Goal: Complete application form

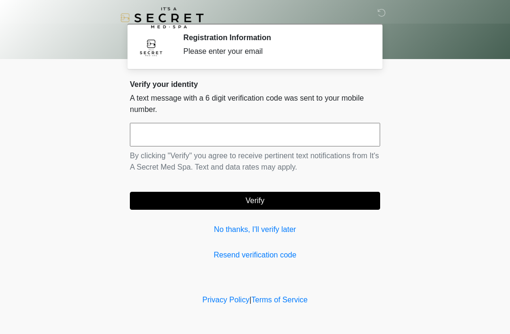
click at [216, 216] on div "Verify your identity A text message with a 6 digit verification code was sent t…" at bounding box center [255, 170] width 250 height 181
click at [227, 227] on link "No thanks, I'll verify later" at bounding box center [255, 229] width 250 height 11
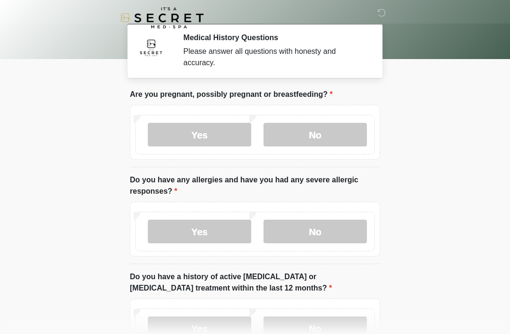
click at [321, 127] on label "No" at bounding box center [315, 135] width 103 height 24
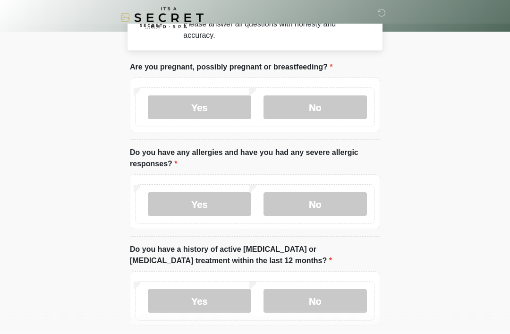
scroll to position [27, 0]
click at [335, 202] on label "No" at bounding box center [315, 204] width 103 height 24
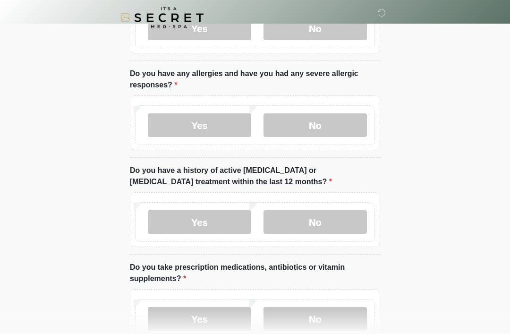
scroll to position [107, 0]
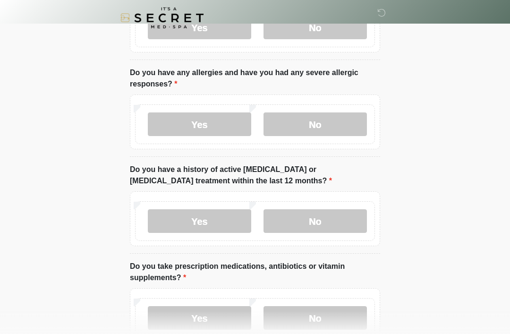
click at [330, 219] on label "No" at bounding box center [315, 221] width 103 height 24
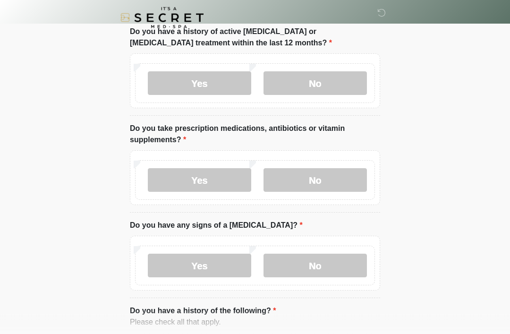
scroll to position [245, 0]
click at [220, 184] on label "Yes" at bounding box center [199, 180] width 103 height 24
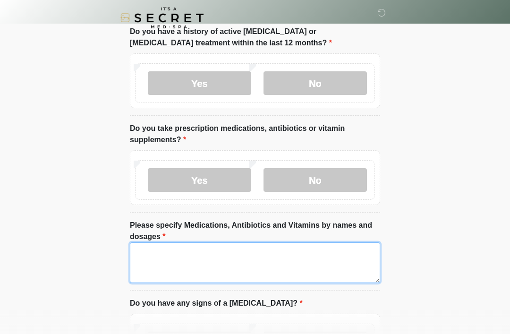
click at [282, 259] on textarea "Please specify Medications, Antibiotics and Vitamins by names and dosages" at bounding box center [255, 262] width 250 height 41
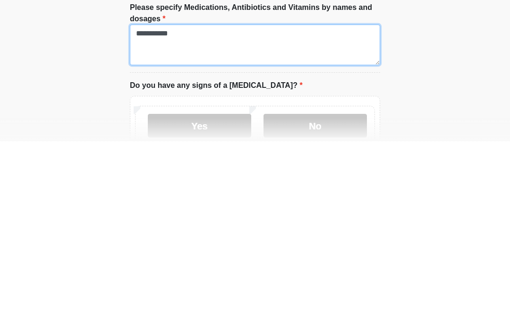
scroll to position [288, 0]
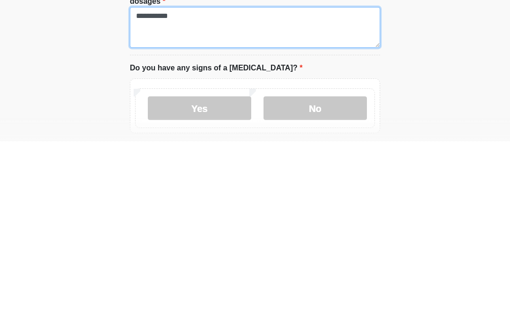
type textarea "**********"
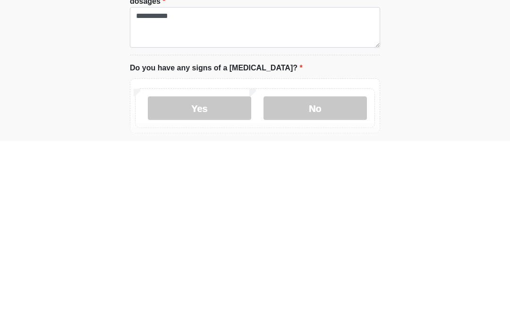
click at [332, 289] on label "No" at bounding box center [315, 301] width 103 height 24
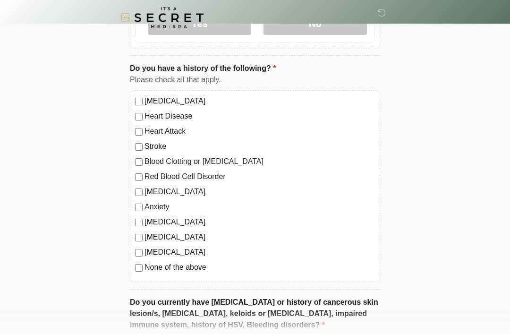
scroll to position [567, 0]
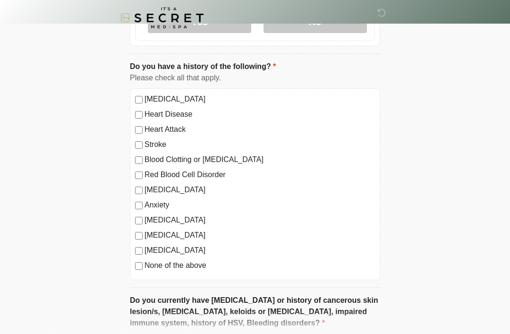
click at [163, 266] on label "None of the above" at bounding box center [260, 265] width 231 height 11
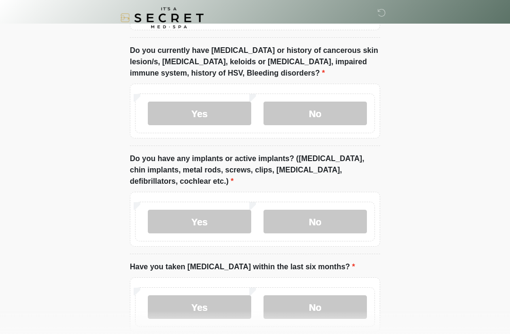
scroll to position [824, 0]
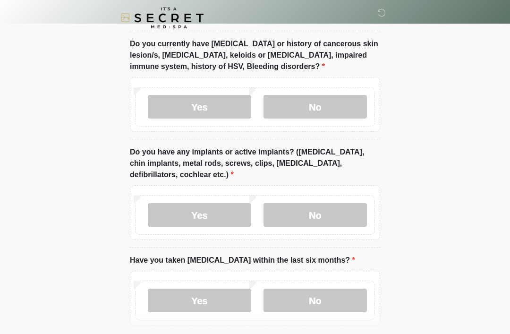
click at [331, 222] on label "No" at bounding box center [315, 215] width 103 height 24
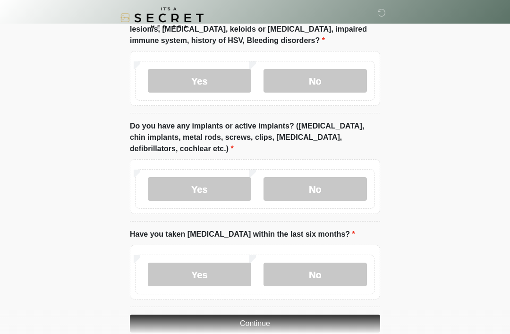
scroll to position [867, 0]
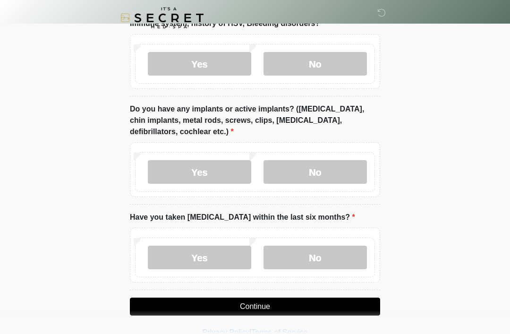
click at [332, 258] on label "No" at bounding box center [315, 258] width 103 height 24
click at [280, 303] on button "Continue" at bounding box center [255, 307] width 250 height 18
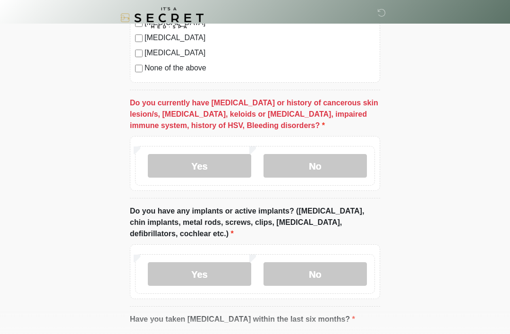
scroll to position [757, 0]
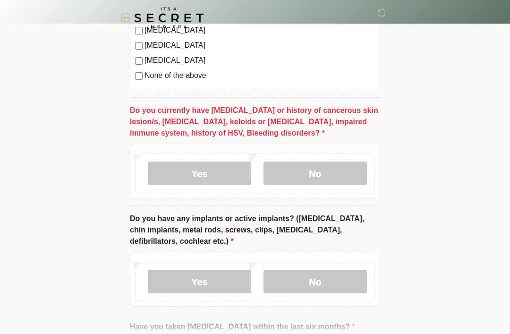
click at [331, 171] on label "No" at bounding box center [315, 174] width 103 height 24
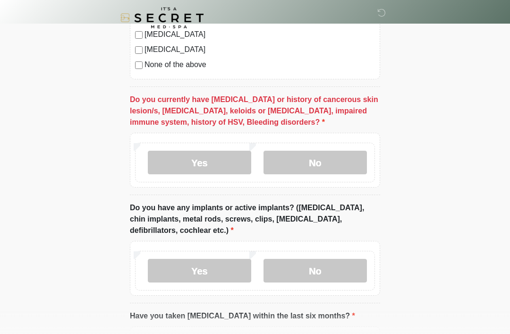
scroll to position [867, 0]
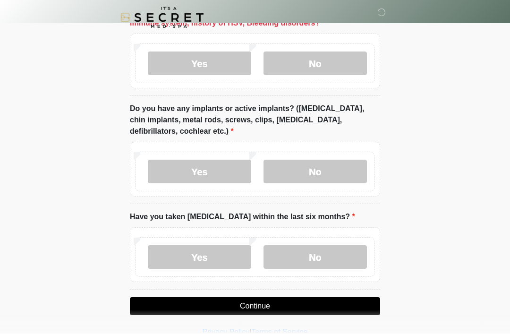
click at [270, 306] on button "Continue" at bounding box center [255, 307] width 250 height 18
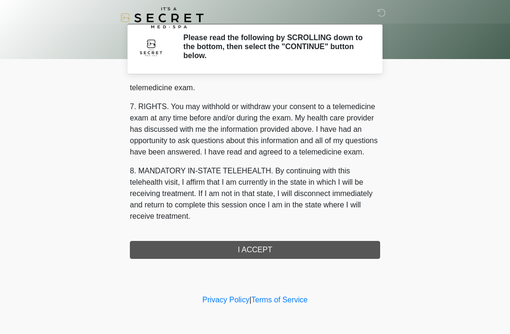
scroll to position [403, 0]
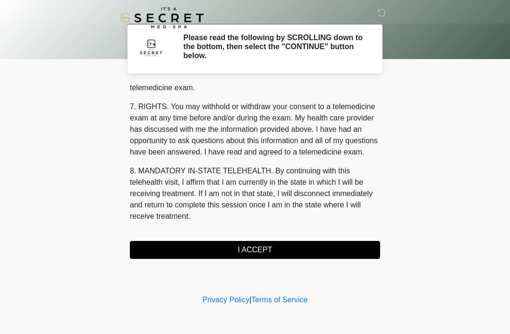
click at [285, 244] on button "I ACCEPT" at bounding box center [255, 250] width 250 height 18
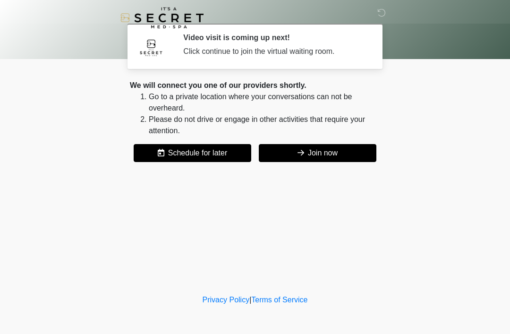
click at [341, 149] on button "Join now" at bounding box center [318, 153] width 118 height 18
